Goal: Use online tool/utility: Use online tool/utility

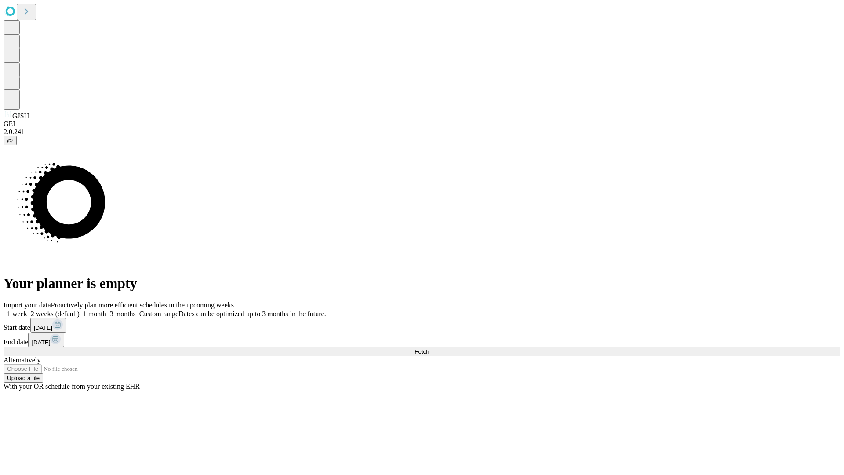
click at [429, 348] on span "Fetch" at bounding box center [421, 351] width 14 height 7
